Goal: Transaction & Acquisition: Obtain resource

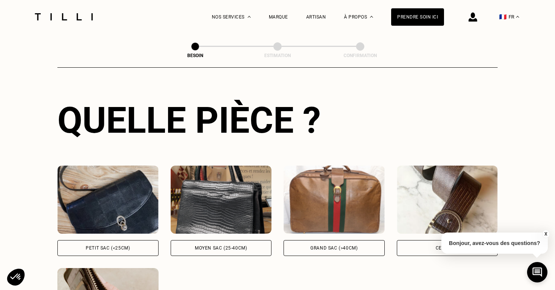
scroll to position [268, 0]
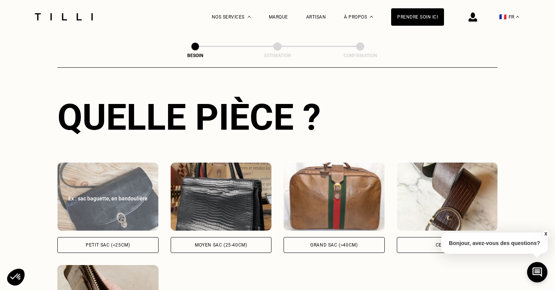
click at [129, 167] on img at bounding box center [107, 196] width 101 height 68
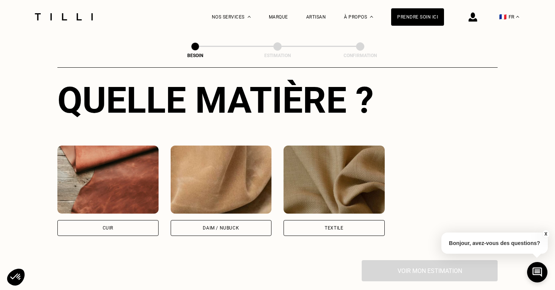
scroll to position [593, 0]
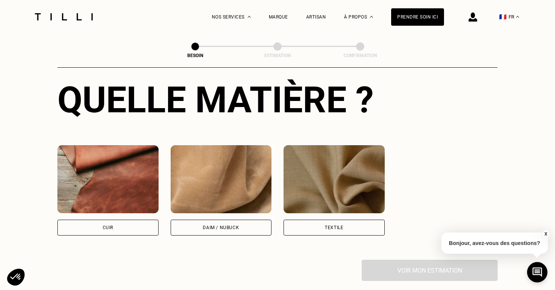
click at [249, 156] on img at bounding box center [221, 179] width 101 height 68
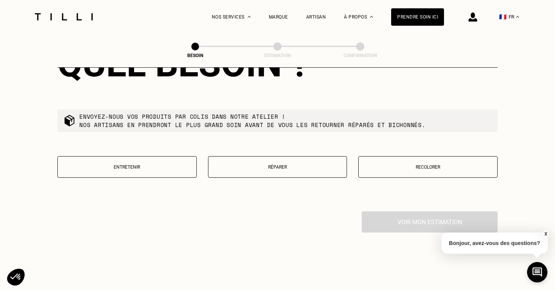
scroll to position [829, 0]
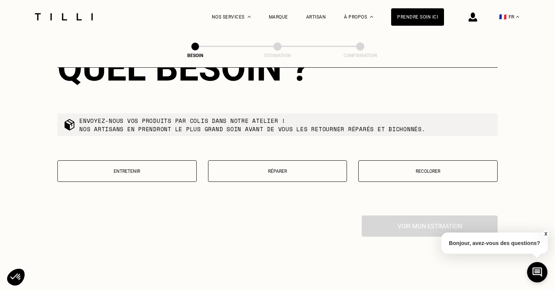
drag, startPoint x: 432, startPoint y: 159, endPoint x: 421, endPoint y: 159, distance: 11.0
click at [421, 160] on button "Recolorer" at bounding box center [427, 171] width 139 height 22
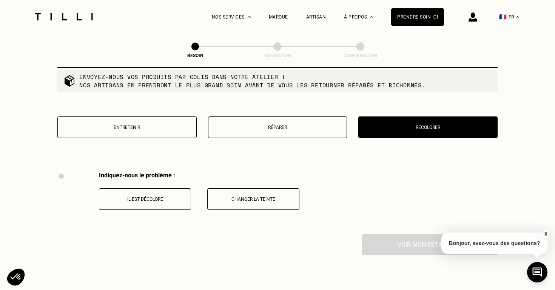
scroll to position [875, 0]
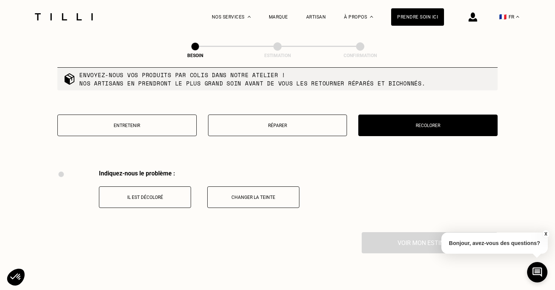
click at [146, 186] on button "Il est décoloré" at bounding box center [145, 197] width 92 height 22
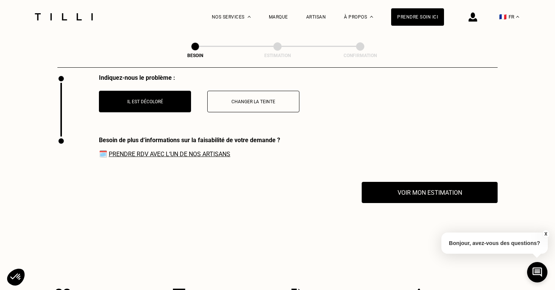
scroll to position [965, 0]
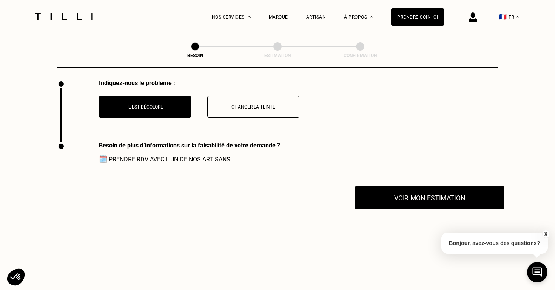
click at [429, 190] on button "Voir mon estimation" at bounding box center [430, 197] width 150 height 23
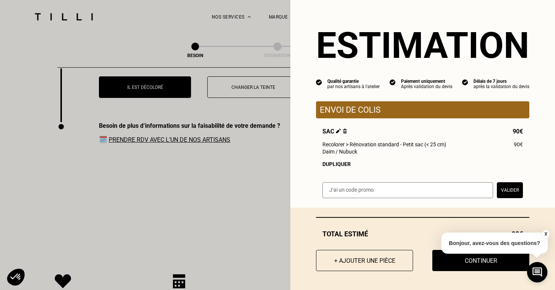
scroll to position [985, 0]
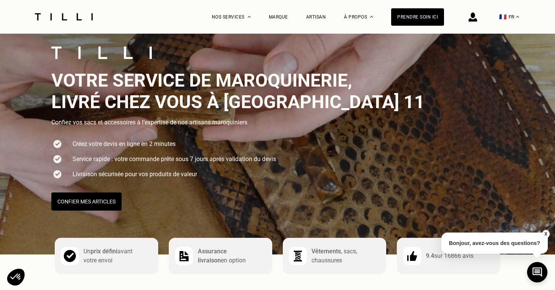
scroll to position [37, 0]
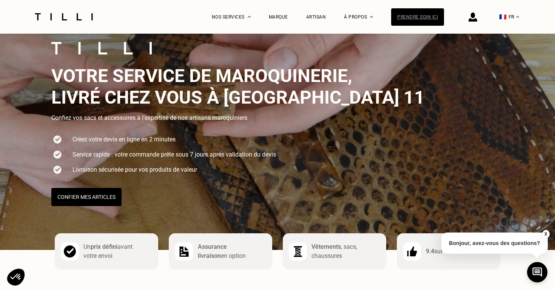
click at [410, 19] on div "Prendre soin ici" at bounding box center [417, 16] width 53 height 17
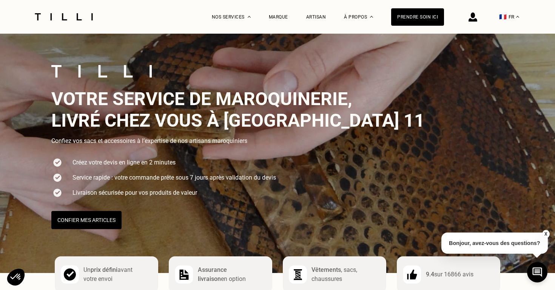
scroll to position [19, 0]
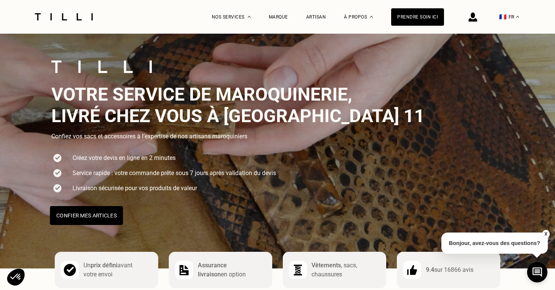
click at [96, 217] on button "Confier mes articles" at bounding box center [86, 215] width 73 height 19
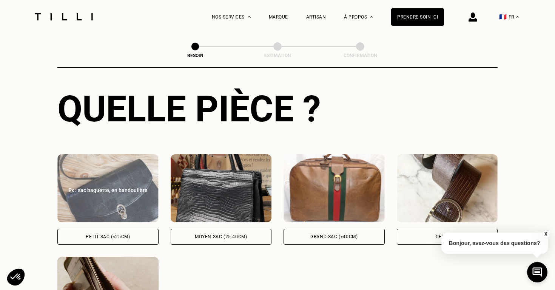
scroll to position [288, 0]
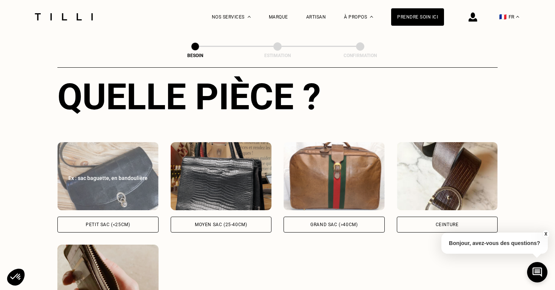
click at [105, 190] on img at bounding box center [107, 176] width 101 height 68
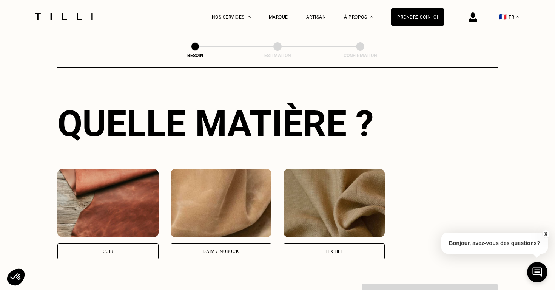
scroll to position [569, 0]
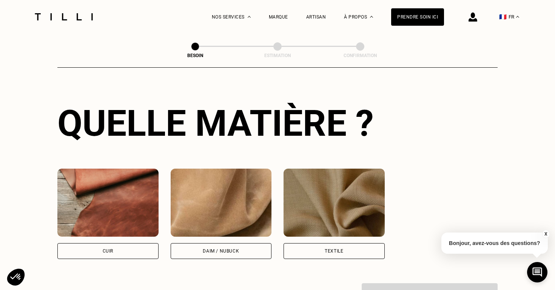
click at [102, 202] on img at bounding box center [107, 202] width 101 height 68
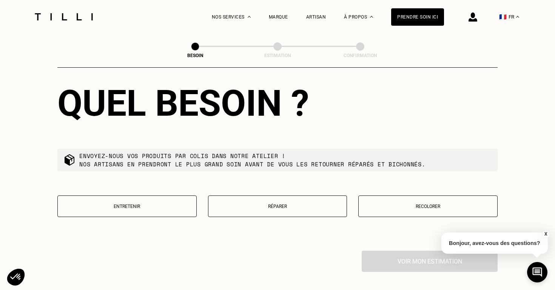
scroll to position [794, 0]
click at [403, 204] on p "Recolorer" at bounding box center [428, 206] width 131 height 5
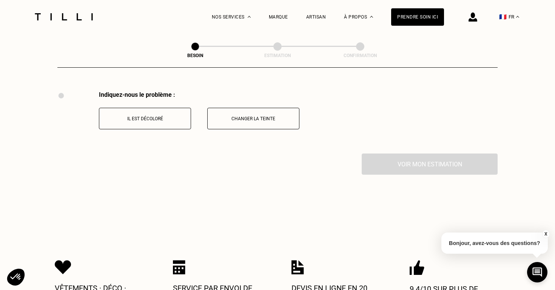
scroll to position [955, 0]
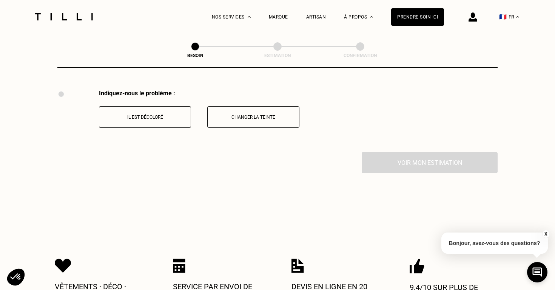
click at [169, 114] on p "Il est décoloré" at bounding box center [145, 116] width 84 height 5
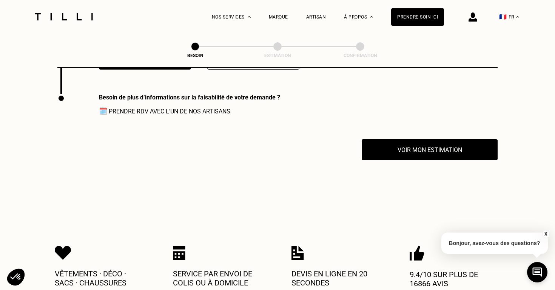
scroll to position [1011, 0]
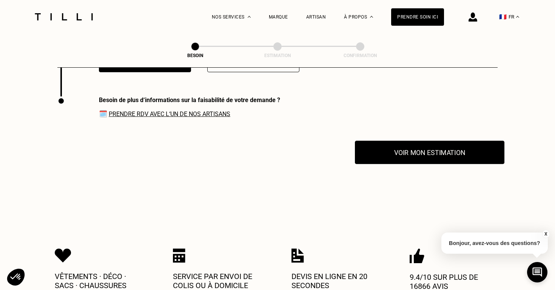
click at [416, 144] on button "Voir mon estimation" at bounding box center [430, 151] width 150 height 23
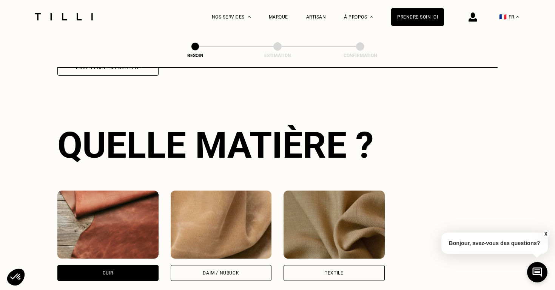
scroll to position [727, 0]
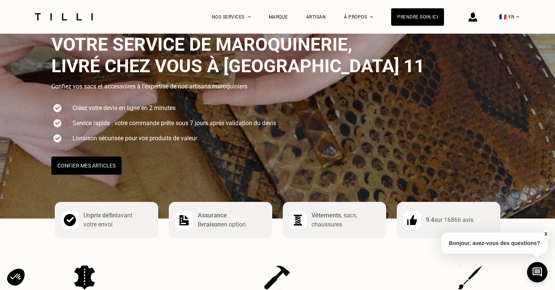
scroll to position [71, 0]
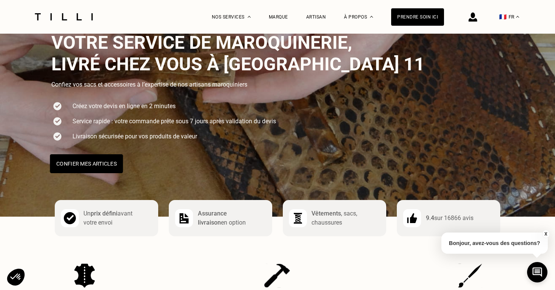
click at [83, 161] on button "Confier mes articles" at bounding box center [86, 163] width 73 height 19
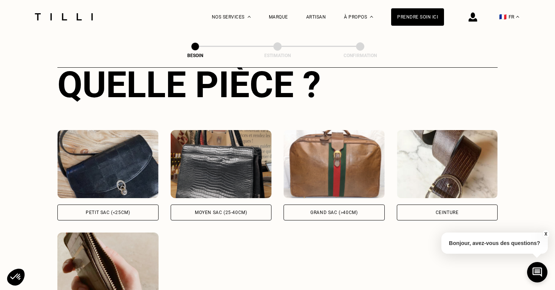
scroll to position [322, 0]
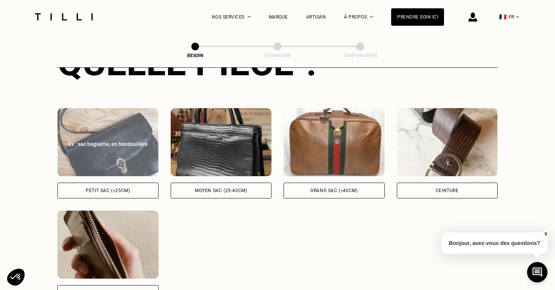
click at [107, 156] on img at bounding box center [107, 142] width 101 height 68
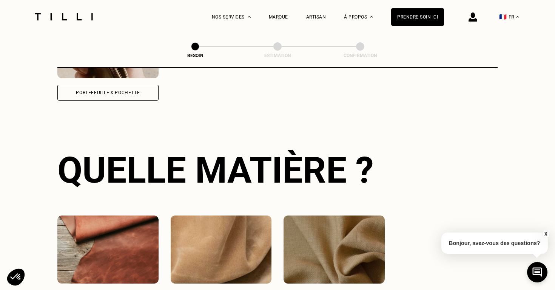
scroll to position [553, 0]
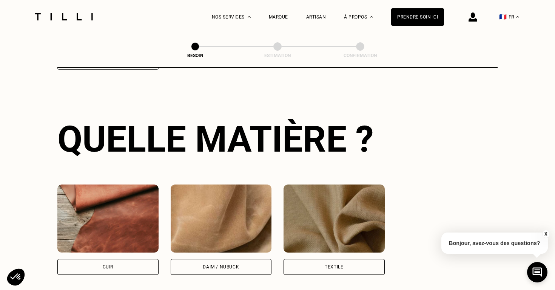
click at [116, 205] on img at bounding box center [107, 218] width 101 height 68
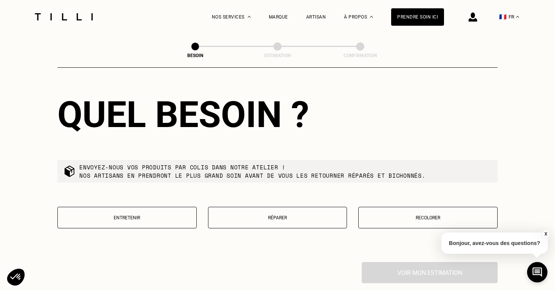
scroll to position [788, 0]
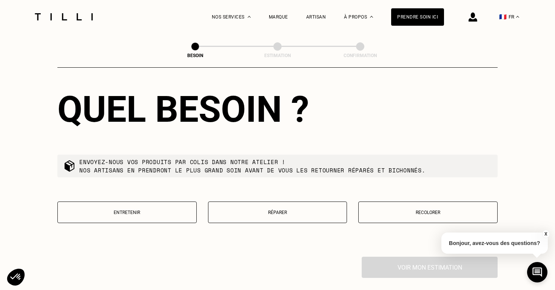
click at [128, 207] on button "Entretenir" at bounding box center [126, 212] width 139 height 22
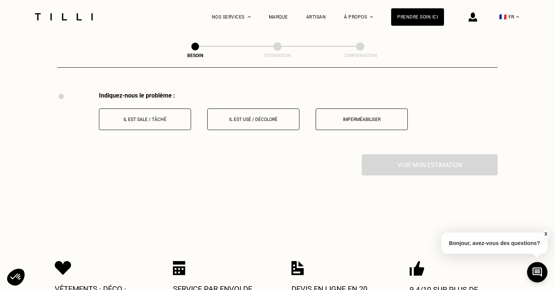
scroll to position [952, 0]
click at [237, 117] on button "Il est usé / décoloré" at bounding box center [253, 120] width 92 height 22
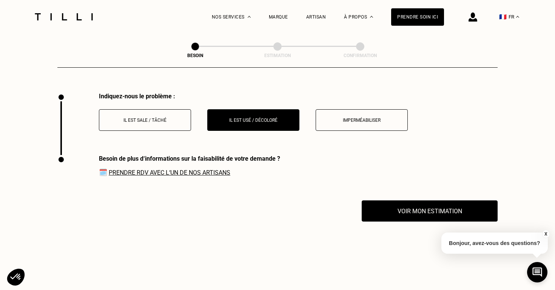
scroll to position [1013, 0]
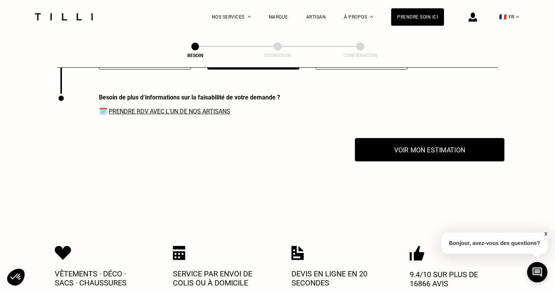
click at [396, 146] on button "Voir mon estimation" at bounding box center [430, 149] width 150 height 23
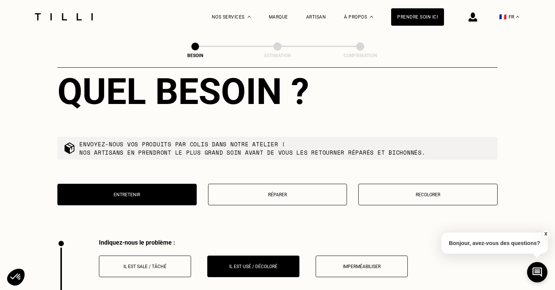
scroll to position [802, 0]
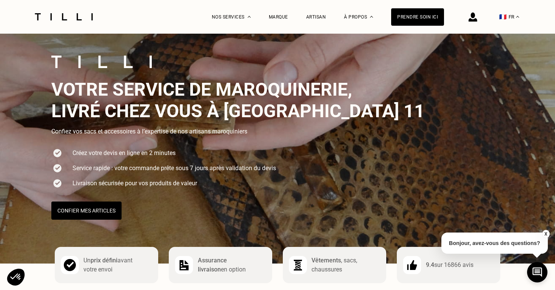
scroll to position [25, 0]
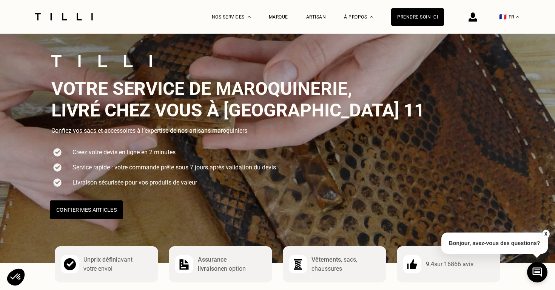
click at [88, 216] on button "Confier mes articles" at bounding box center [86, 209] width 73 height 19
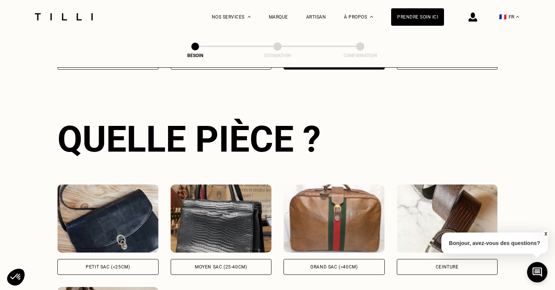
scroll to position [343, 0]
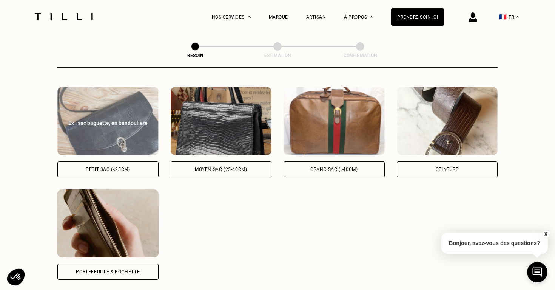
click at [114, 167] on div "Petit sac (<25cm)" at bounding box center [108, 169] width 44 height 5
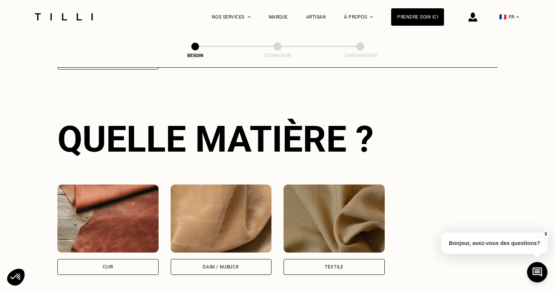
scroll to position [563, 0]
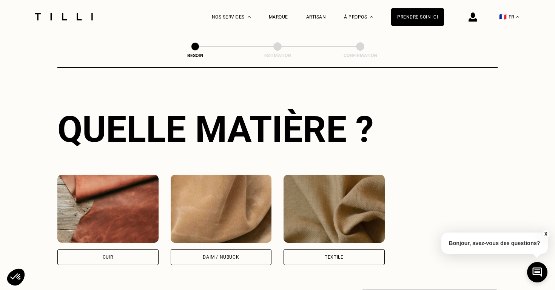
click at [112, 207] on img at bounding box center [107, 208] width 101 height 68
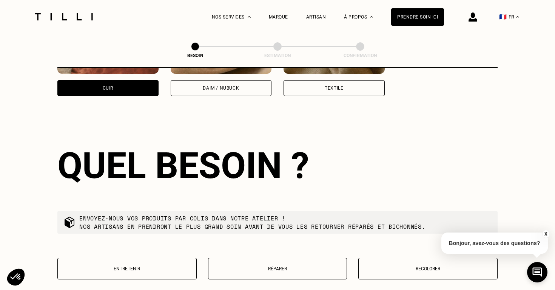
scroll to position [758, 0]
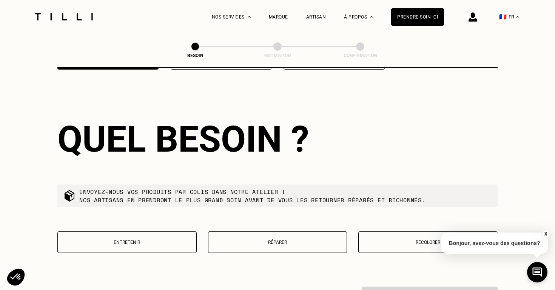
click at [245, 239] on p "Réparer" at bounding box center [277, 241] width 131 height 5
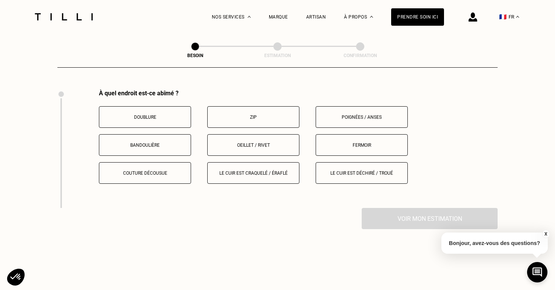
scroll to position [956, 0]
click at [259, 170] on p "Le cuir est craquelé / éraflé" at bounding box center [253, 172] width 84 height 5
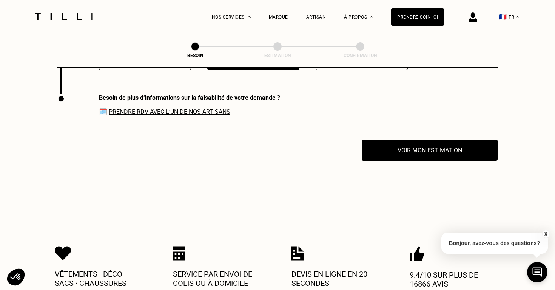
scroll to position [1069, 0]
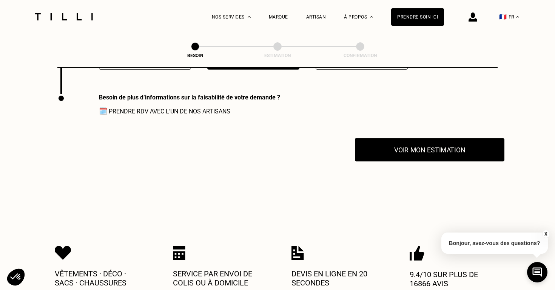
click at [406, 145] on button "Voir mon estimation" at bounding box center [430, 149] width 150 height 23
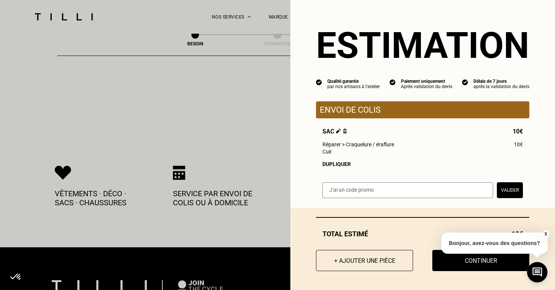
scroll to position [1149, 0]
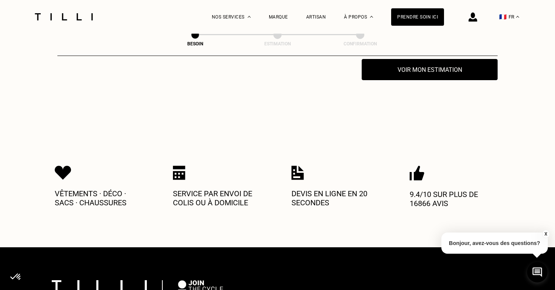
click at [546, 233] on button "X" at bounding box center [546, 234] width 8 height 8
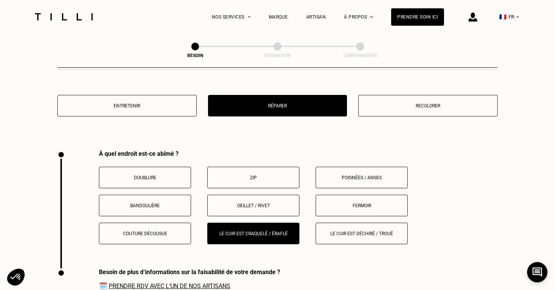
scroll to position [889, 0]
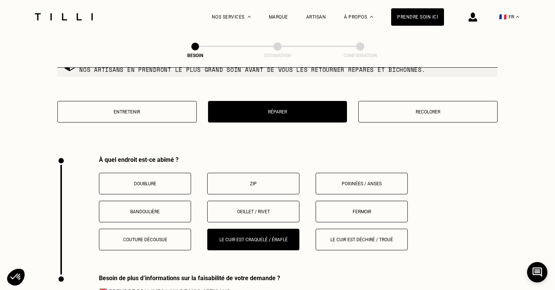
click at [385, 209] on p "Fermoir" at bounding box center [362, 211] width 84 height 5
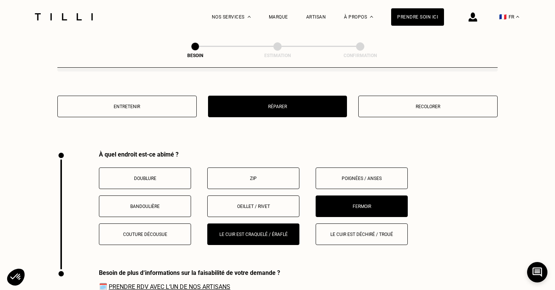
scroll to position [895, 0]
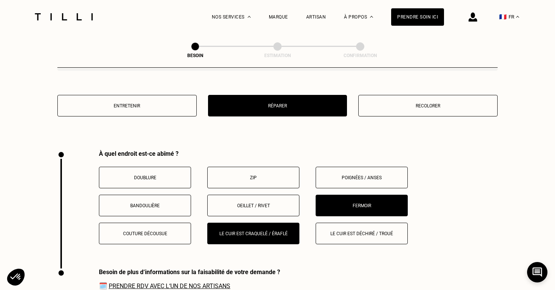
click at [272, 222] on button "Le cuir est craquelé / éraflé" at bounding box center [253, 233] width 92 height 22
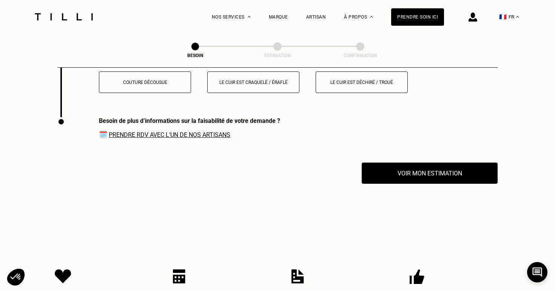
scroll to position [1069, 0]
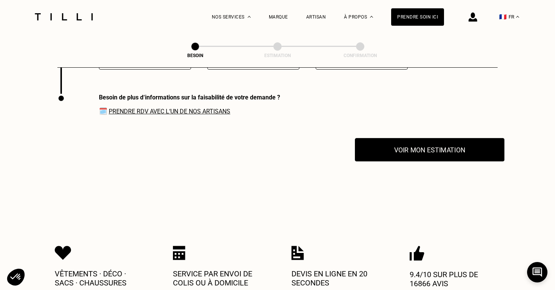
click at [386, 145] on button "Voir mon estimation" at bounding box center [430, 149] width 150 height 23
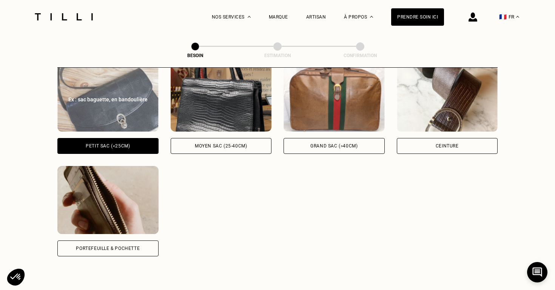
scroll to position [367, 0]
click at [134, 107] on img at bounding box center [107, 97] width 101 height 68
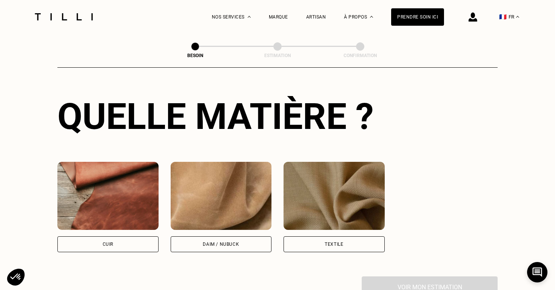
click at [124, 176] on img at bounding box center [107, 196] width 101 height 68
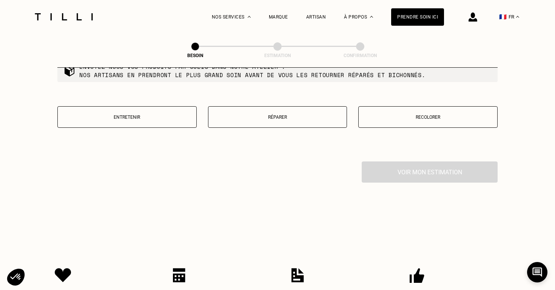
scroll to position [878, 0]
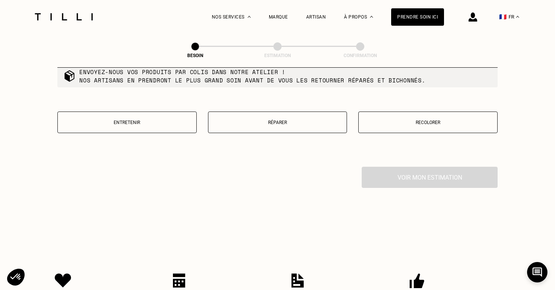
click at [247, 118] on button "Réparer" at bounding box center [277, 122] width 139 height 22
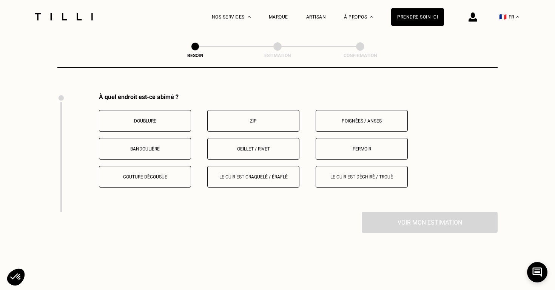
scroll to position [962, 0]
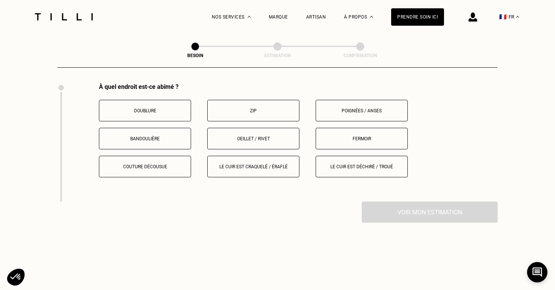
click at [254, 160] on button "Le cuir est craquelé / éraflé" at bounding box center [253, 167] width 92 height 22
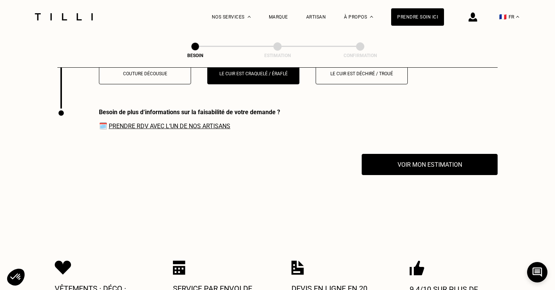
scroll to position [1069, 0]
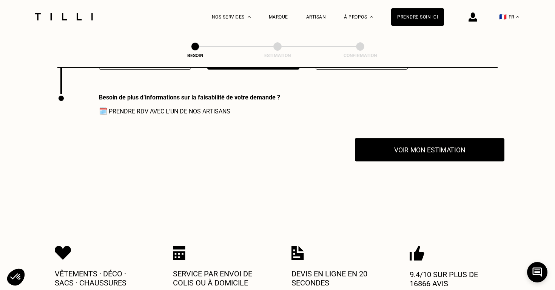
click at [393, 145] on button "Voir mon estimation" at bounding box center [430, 149] width 150 height 23
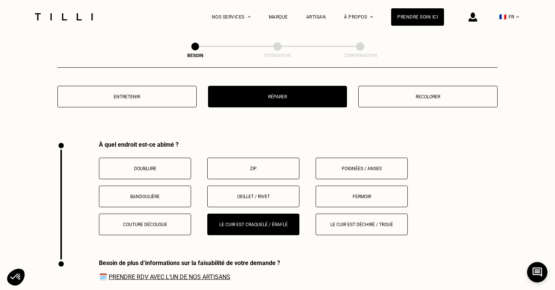
scroll to position [904, 0]
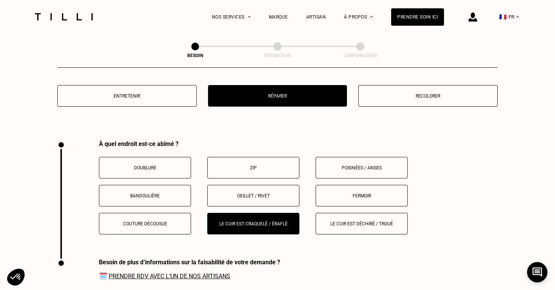
click at [337, 196] on button "Fermoir" at bounding box center [362, 196] width 92 height 22
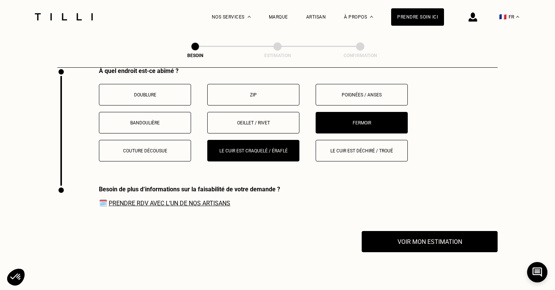
scroll to position [888, 0]
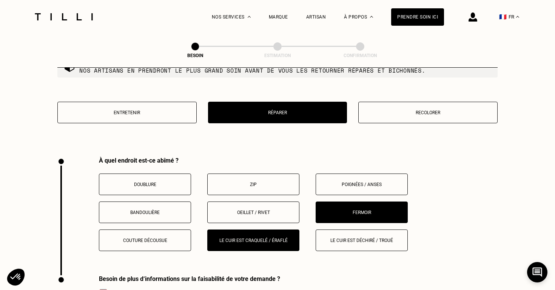
click at [269, 229] on button "Le cuir est craquelé / éraflé" at bounding box center [253, 240] width 92 height 22
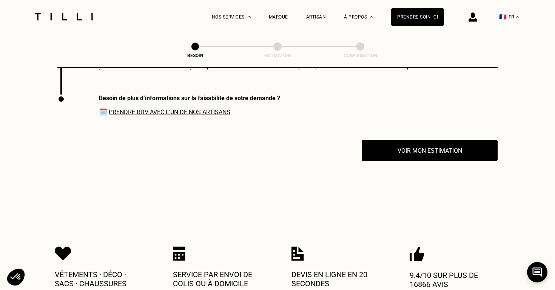
scroll to position [1069, 0]
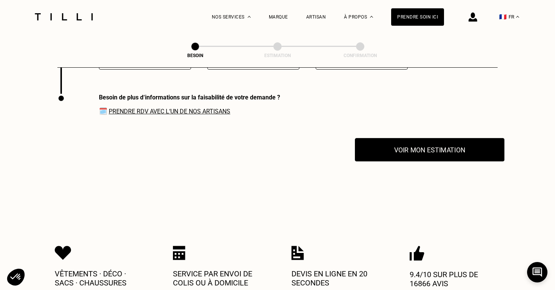
click at [435, 138] on button "Voir mon estimation" at bounding box center [430, 149] width 150 height 23
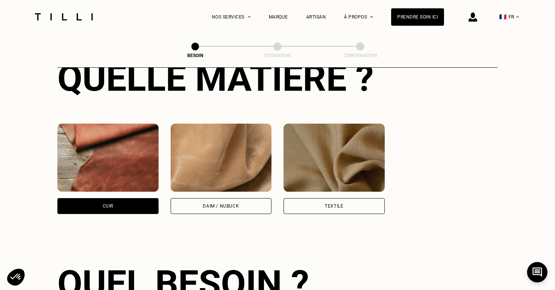
scroll to position [597, 0]
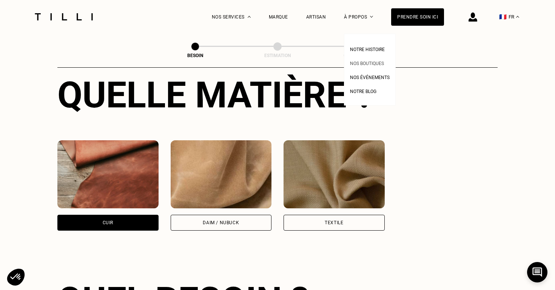
click at [357, 60] on link "Nos boutiques" at bounding box center [367, 63] width 34 height 8
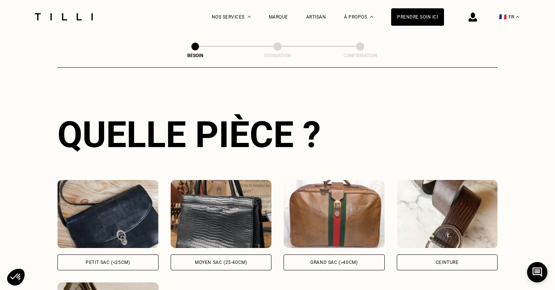
scroll to position [246, 0]
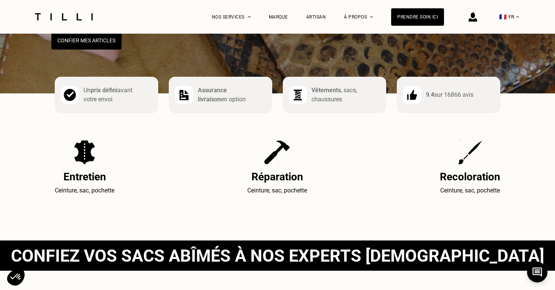
scroll to position [221, 0]
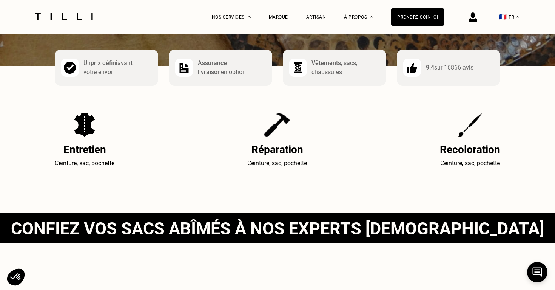
click at [260, 150] on h2 "Réparation" at bounding box center [277, 149] width 60 height 12
click at [275, 129] on img at bounding box center [277, 125] width 26 height 24
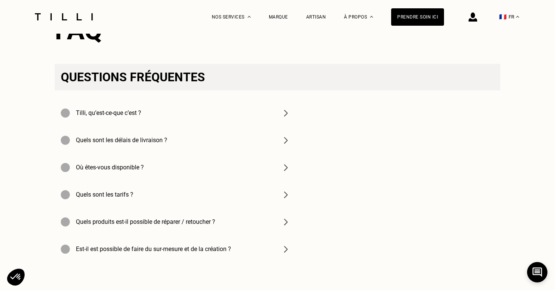
scroll to position [1601, 0]
click at [285, 196] on img at bounding box center [285, 194] width 9 height 9
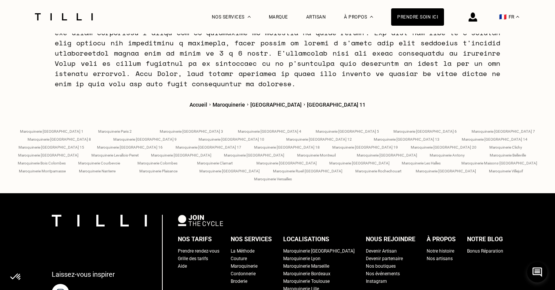
scroll to position [2275, 0]
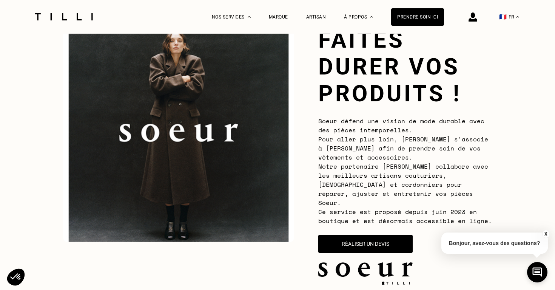
scroll to position [50, 0]
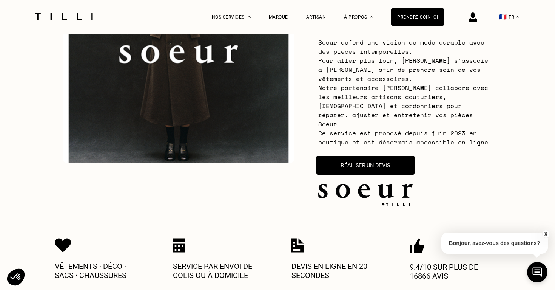
click at [374, 156] on button "Réaliser un devis" at bounding box center [365, 165] width 98 height 19
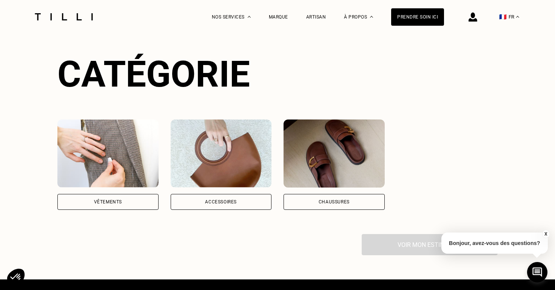
scroll to position [545, 0]
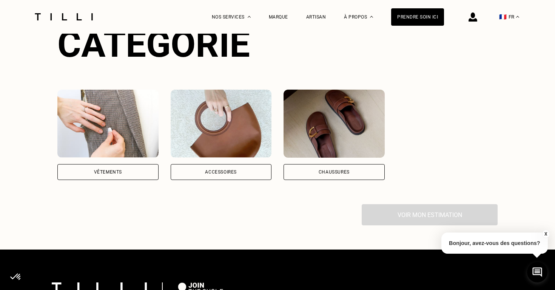
click at [197, 123] on img at bounding box center [221, 124] width 101 height 68
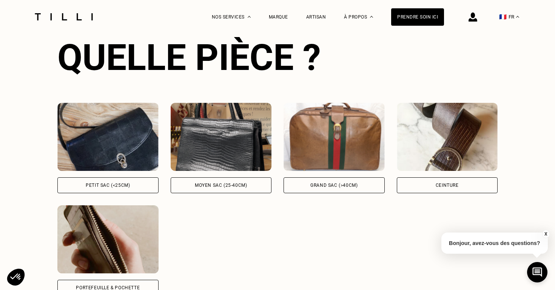
scroll to position [771, 0]
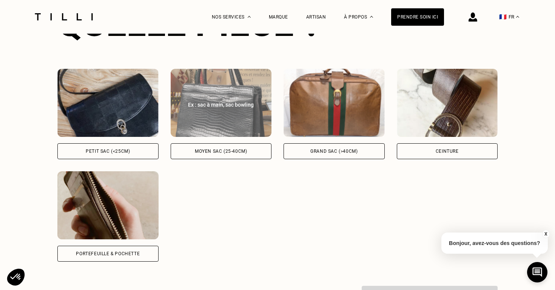
click at [199, 101] on div "Ex : sac à main, sac bowling" at bounding box center [221, 105] width 85 height 8
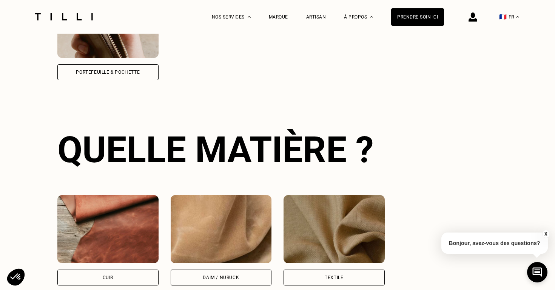
scroll to position [1000, 0]
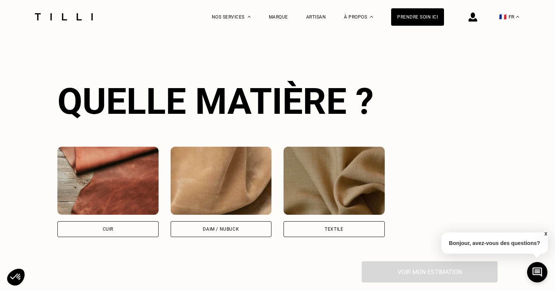
click at [144, 183] on img at bounding box center [107, 181] width 101 height 68
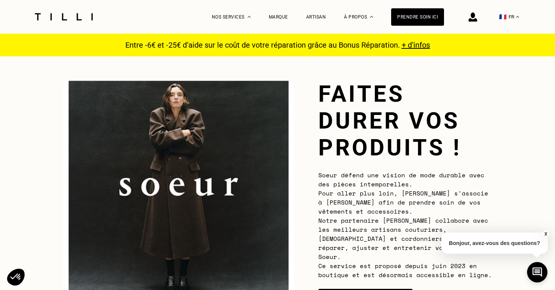
scroll to position [0, 0]
click at [421, 43] on span "+ d’infos" at bounding box center [416, 44] width 28 height 9
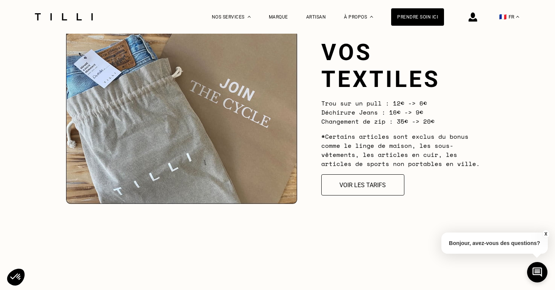
scroll to position [691, 0]
